Goal: Information Seeking & Learning: Learn about a topic

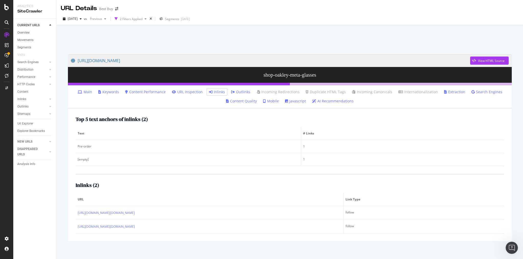
scroll to position [14, 0]
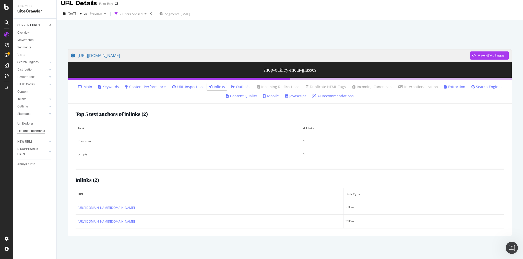
click at [34, 131] on div "Explorer Bookmarks" at bounding box center [31, 131] width 28 height 5
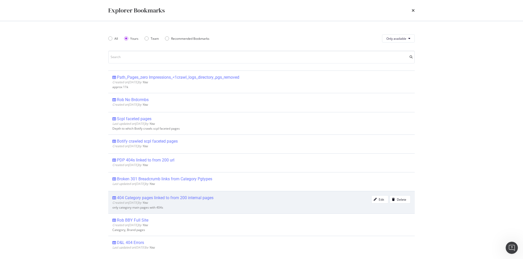
click at [153, 198] on div "404 Category pages linked to from 200 internal pages" at bounding box center [165, 198] width 96 height 5
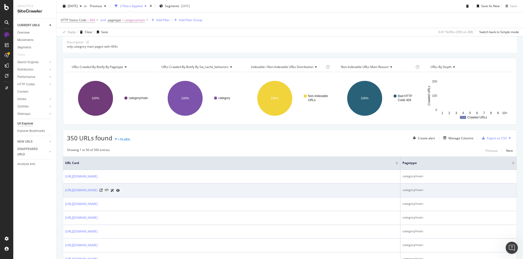
scroll to position [20, 0]
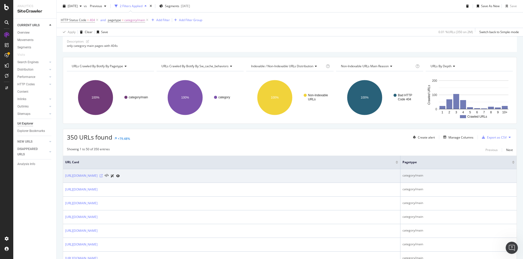
click at [103, 175] on icon at bounding box center [101, 176] width 3 height 3
click at [97, 175] on link "[URL][DOMAIN_NAME]" at bounding box center [81, 176] width 32 height 5
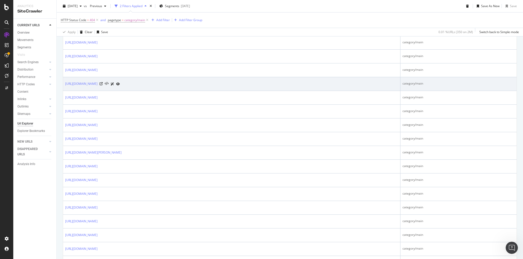
scroll to position [347, 0]
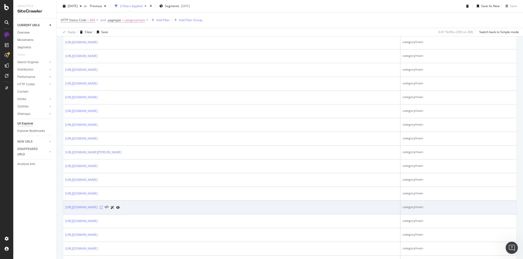
click at [103, 206] on icon at bounding box center [101, 207] width 3 height 3
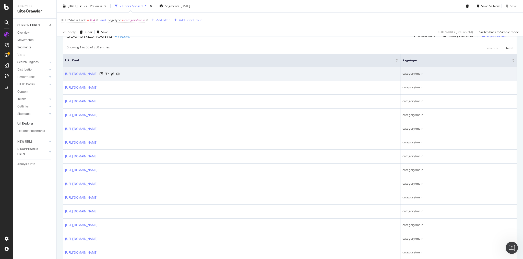
scroll to position [0, 0]
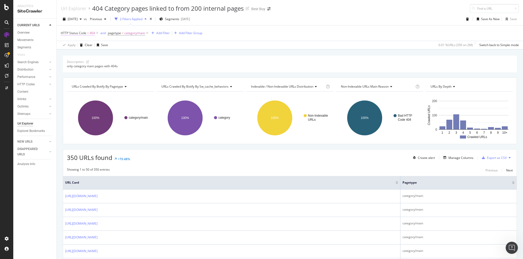
click at [85, 33] on span "HTTP Status Code" at bounding box center [74, 33] width 26 height 4
click at [79, 53] on icon at bounding box center [79, 52] width 4 height 3
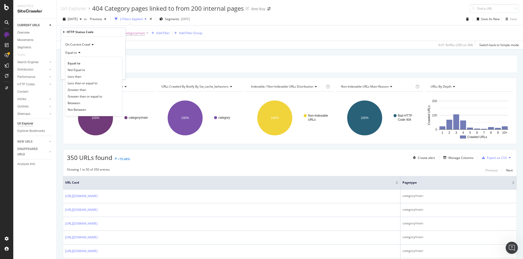
click at [79, 53] on icon at bounding box center [79, 52] width 4 height 3
click at [77, 53] on icon at bounding box center [79, 52] width 4 height 3
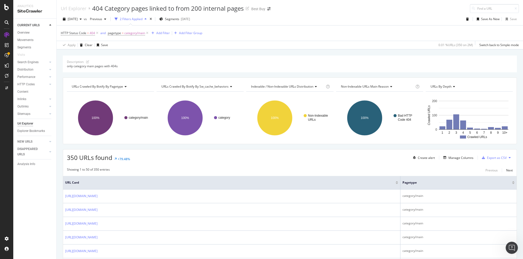
click at [136, 44] on div "Apply Clear Save 0.01 % URLs ( 350 on 2M ) Switch back to Simple mode" at bounding box center [290, 45] width 466 height 8
click at [97, 33] on icon at bounding box center [97, 33] width 4 height 5
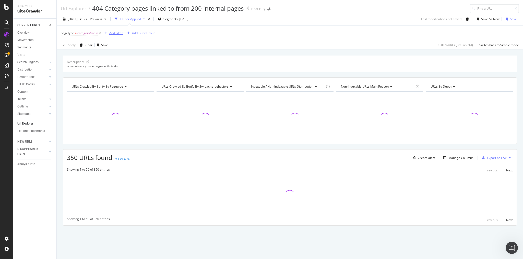
click at [121, 33] on div "Add Filter" at bounding box center [116, 33] width 14 height 4
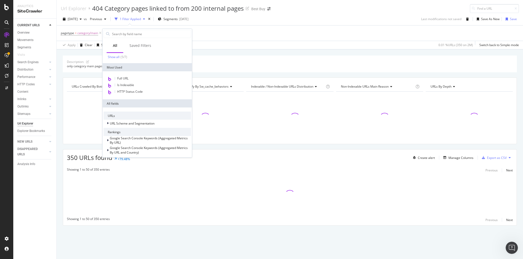
scroll to position [61, 0]
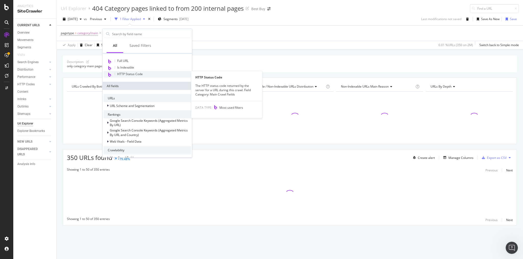
click at [134, 75] on span "HTTP Status Code" at bounding box center [130, 74] width 26 height 4
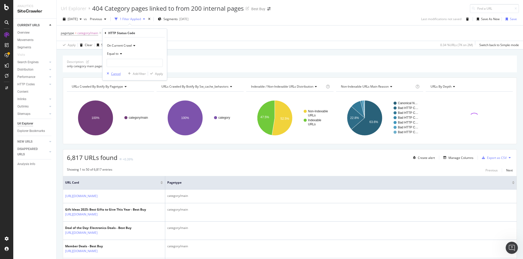
click at [120, 75] on div "Cancel" at bounding box center [116, 74] width 10 height 4
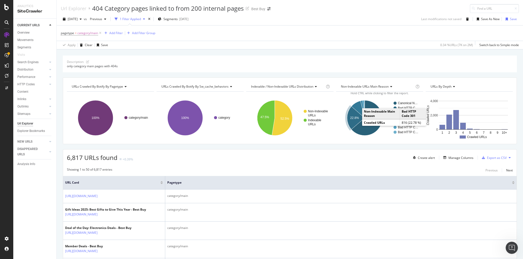
click at [352, 119] on text "22.8%" at bounding box center [354, 118] width 9 height 4
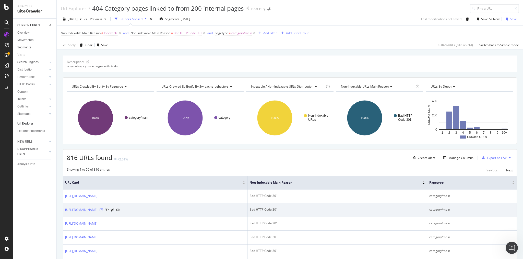
click at [103, 209] on icon at bounding box center [101, 210] width 3 height 3
click at [97, 210] on link "[URL][DOMAIN_NAME]" at bounding box center [81, 210] width 32 height 5
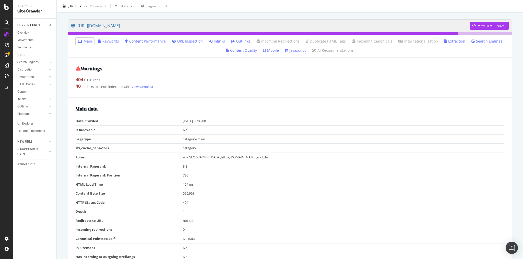
scroll to position [41, 0]
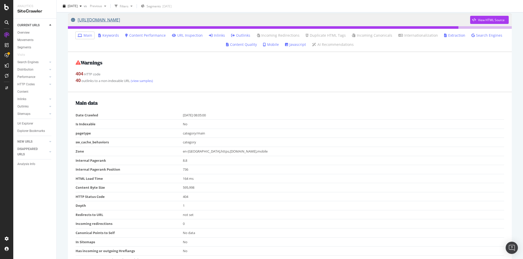
click at [167, 19] on link "https://www.bestbuy.com/site/tvs/70-inch-tvs/pcmcat1539183029417.c?id=pcmcat153…" at bounding box center [270, 20] width 399 height 13
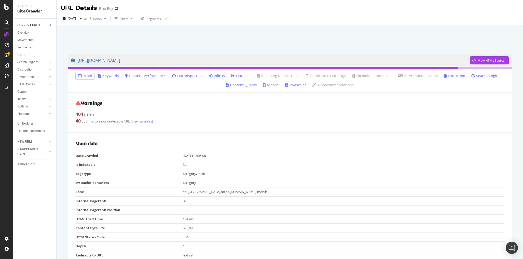
scroll to position [0, 0]
click at [221, 75] on link "Inlinks" at bounding box center [217, 76] width 16 height 5
